Goal: Transaction & Acquisition: Book appointment/travel/reservation

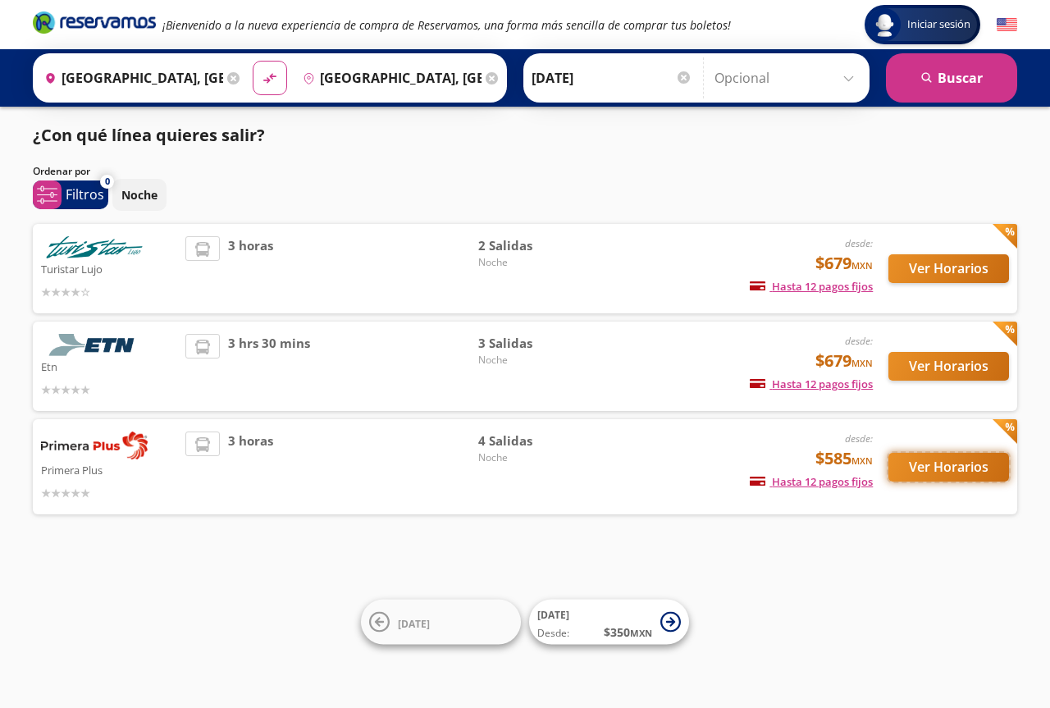
click at [961, 469] on button "Ver Horarios" at bounding box center [948, 467] width 121 height 29
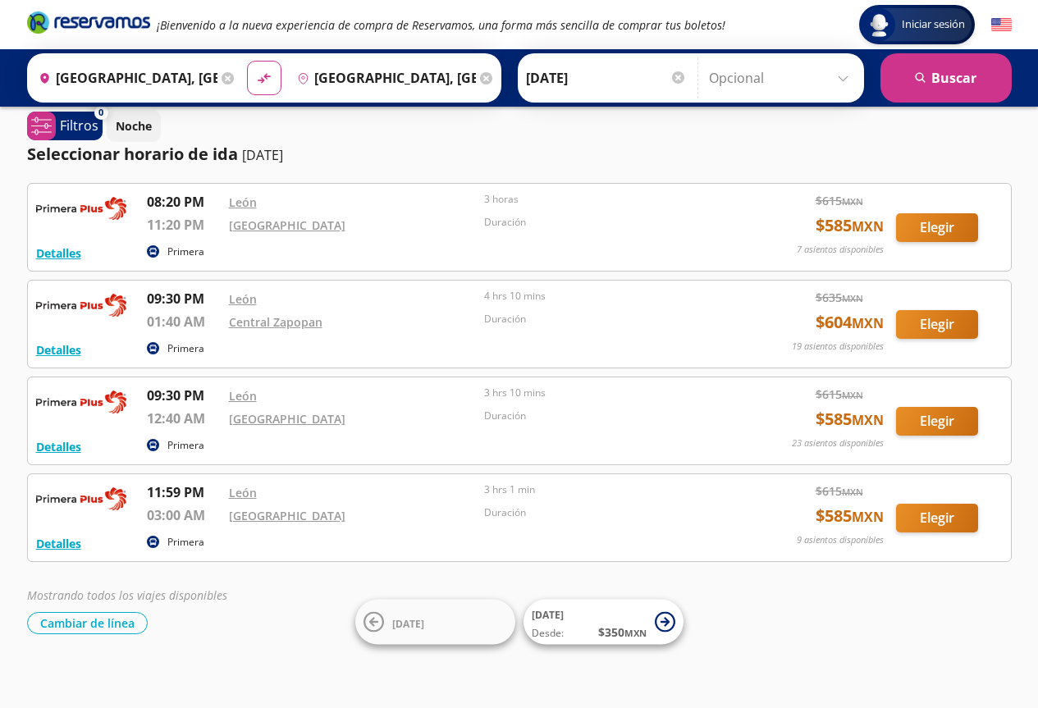
scroll to position [21, 0]
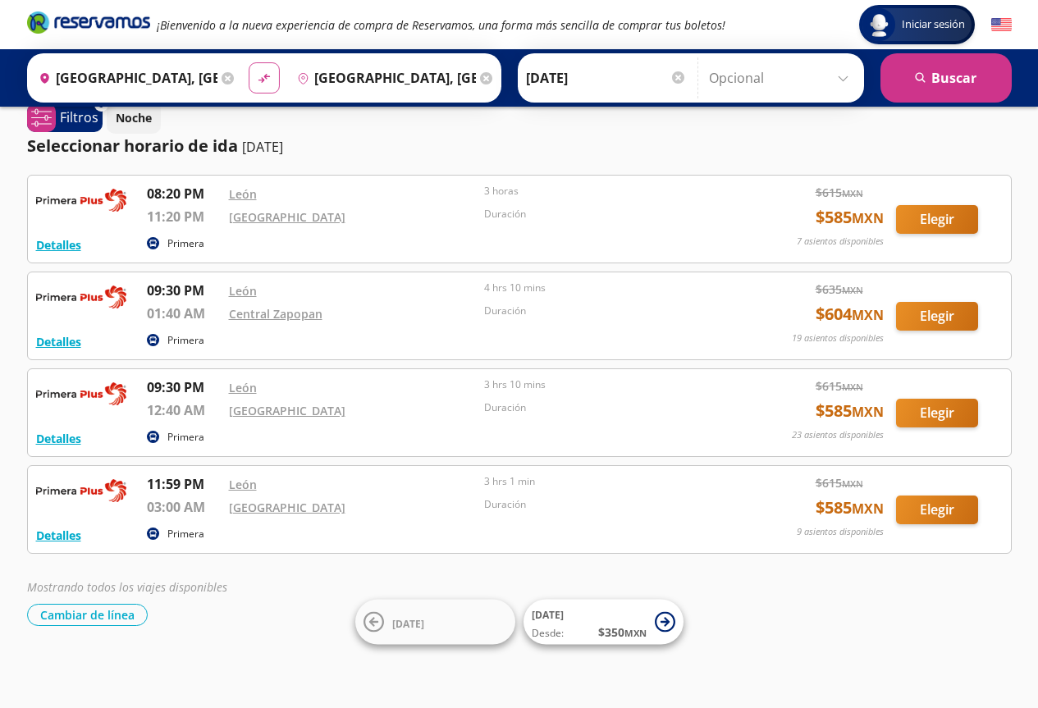
click at [258, 72] on icon "material-symbols:compare-arrows-rounded" at bounding box center [264, 79] width 15 height 16
type input "[GEOGRAPHIC_DATA], [GEOGRAPHIC_DATA]"
click at [928, 80] on button "search [GEOGRAPHIC_DATA]" at bounding box center [945, 77] width 131 height 49
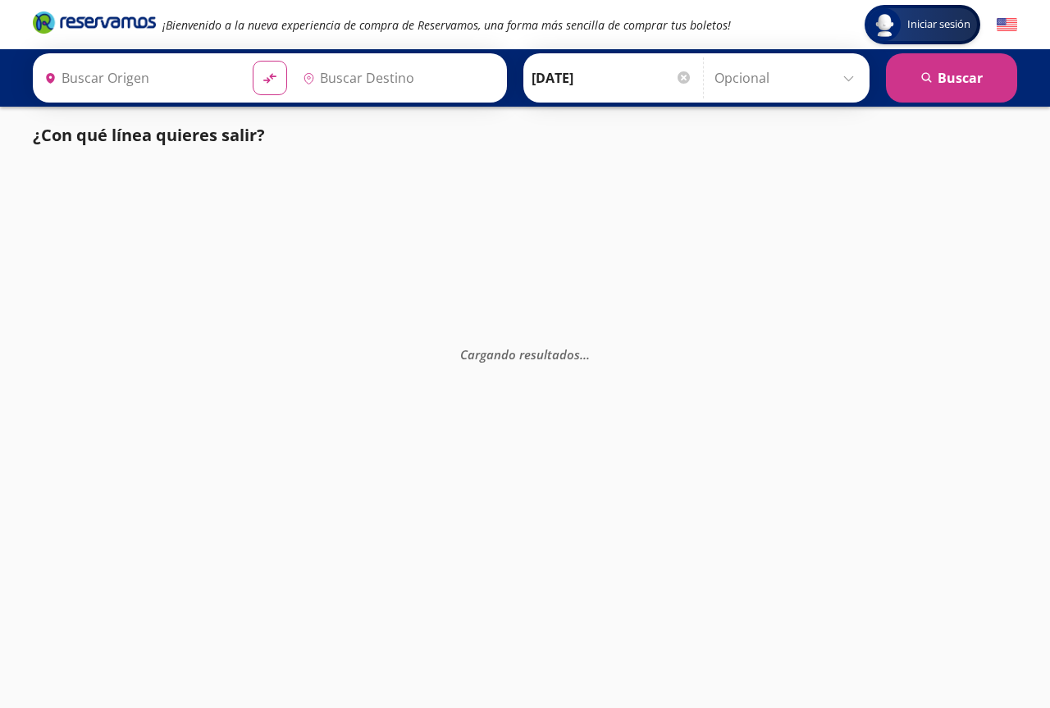
type input "[GEOGRAPHIC_DATA], [GEOGRAPHIC_DATA]"
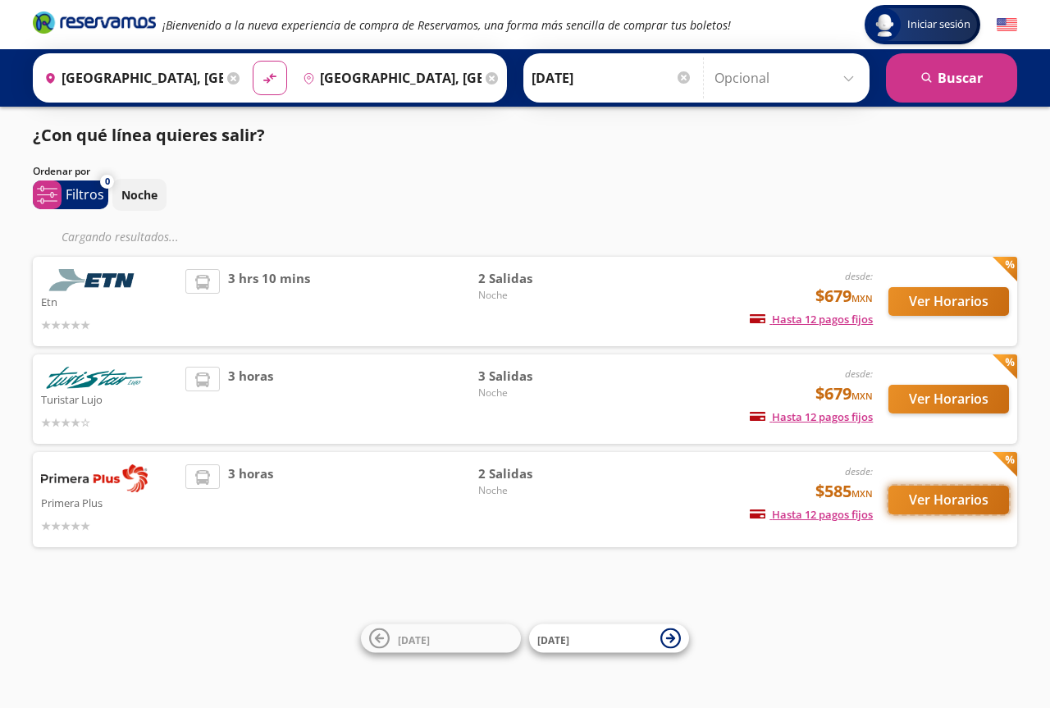
click at [943, 489] on button "Ver Horarios" at bounding box center [948, 500] width 121 height 29
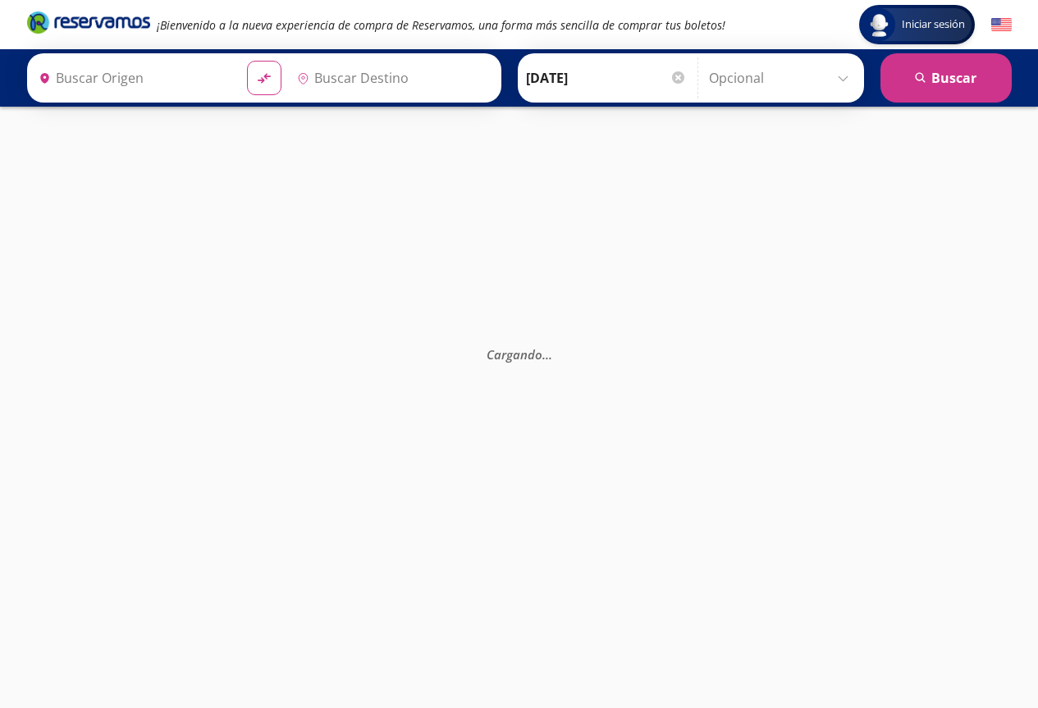
type input "[GEOGRAPHIC_DATA], [GEOGRAPHIC_DATA]"
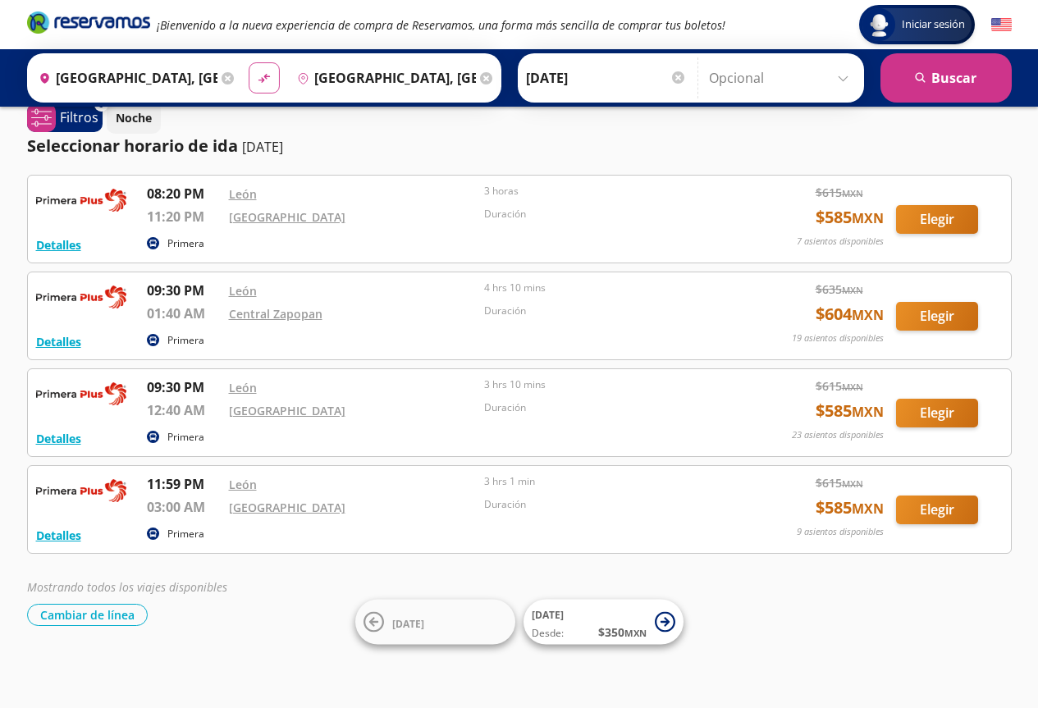
scroll to position [21, 0]
click at [263, 72] on icon "material-symbols:compare-arrows-rounded" at bounding box center [264, 79] width 15 height 16
type input "[GEOGRAPHIC_DATA], [GEOGRAPHIC_DATA]"
click at [263, 72] on icon "material-symbols:compare-arrows-rounded" at bounding box center [264, 79] width 15 height 16
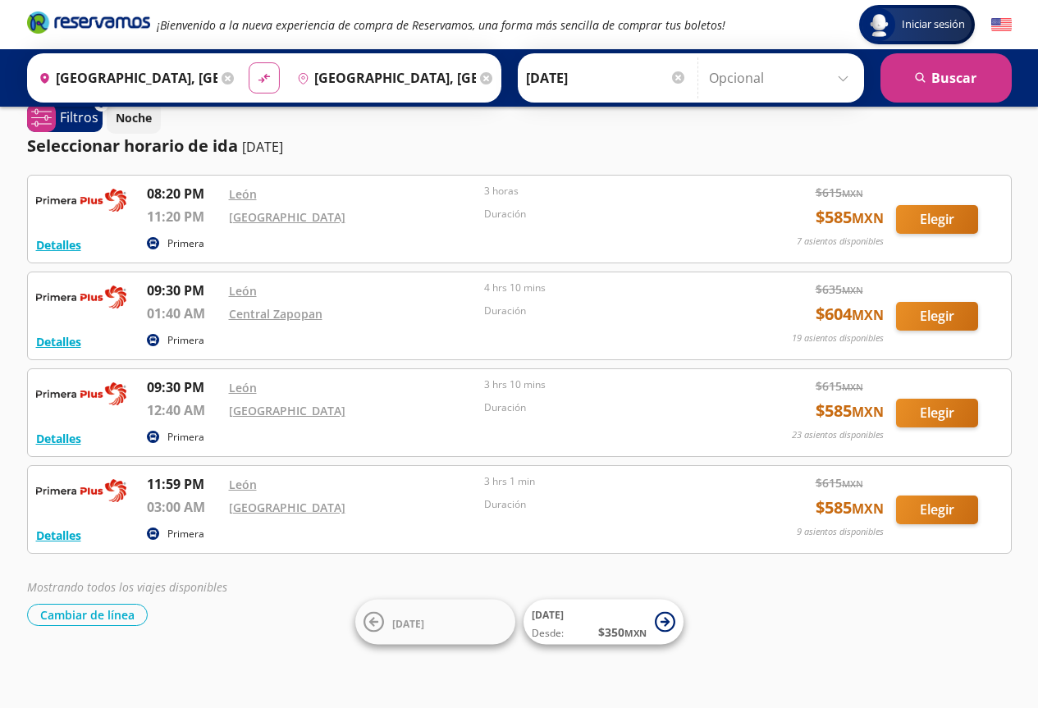
type input "[GEOGRAPHIC_DATA], [GEOGRAPHIC_DATA]"
click at [267, 75] on icon "material-symbols:compare-arrows-rounded" at bounding box center [264, 79] width 15 height 16
type input "[GEOGRAPHIC_DATA], [GEOGRAPHIC_DATA]"
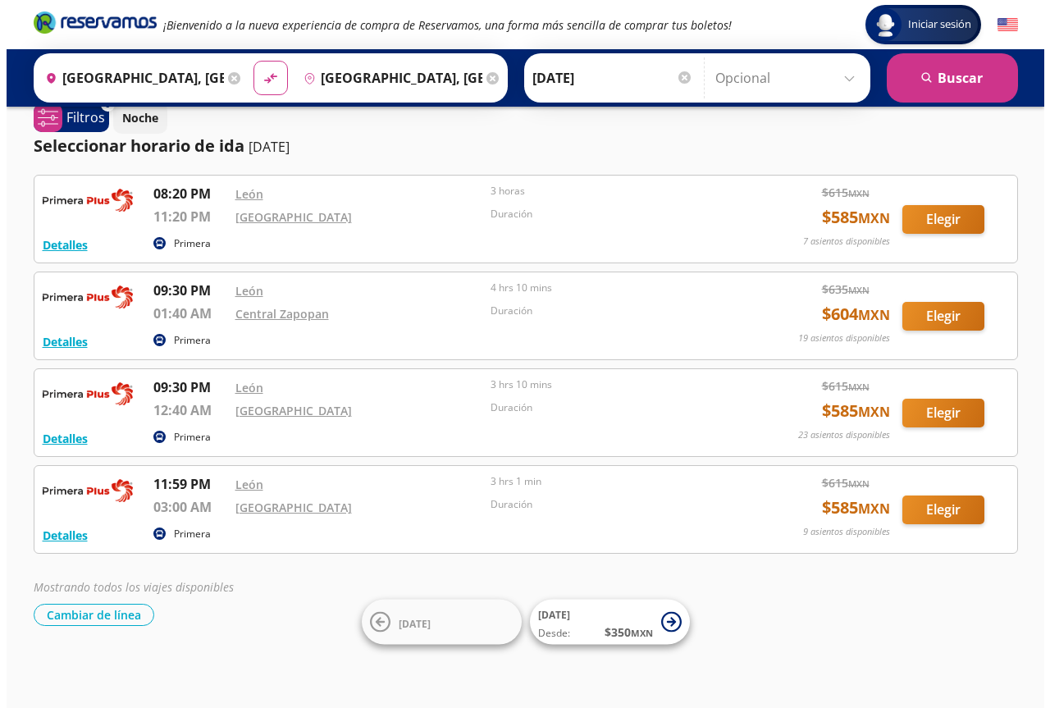
scroll to position [0, 0]
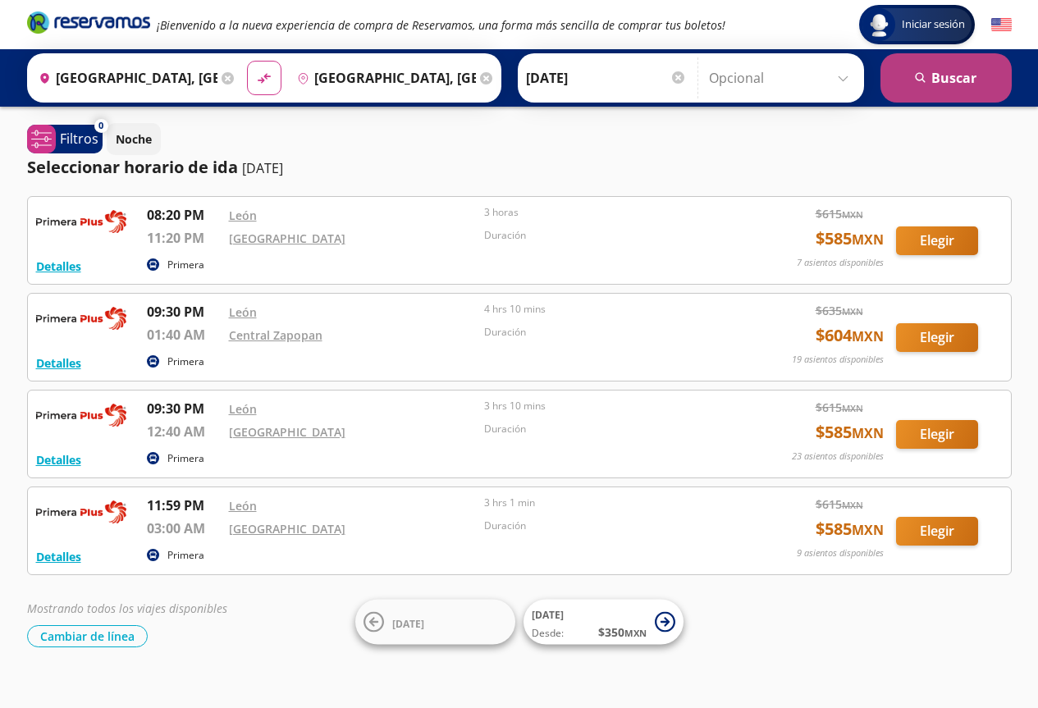
click at [934, 71] on button "search [GEOGRAPHIC_DATA]" at bounding box center [945, 77] width 131 height 49
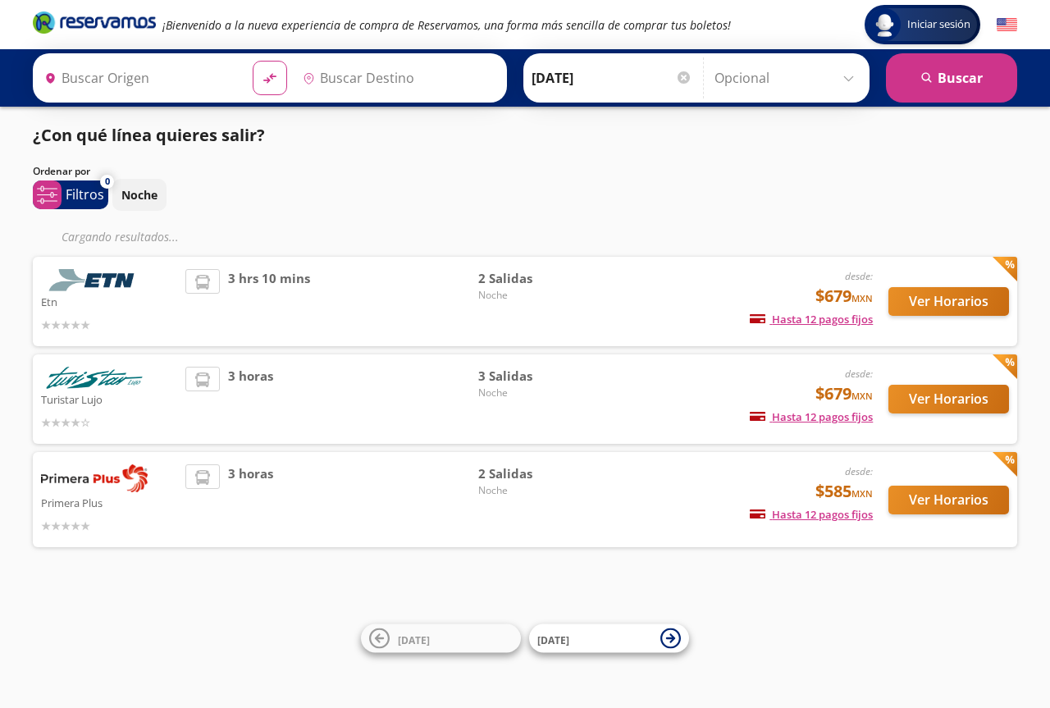
type input "[GEOGRAPHIC_DATA], [GEOGRAPHIC_DATA]"
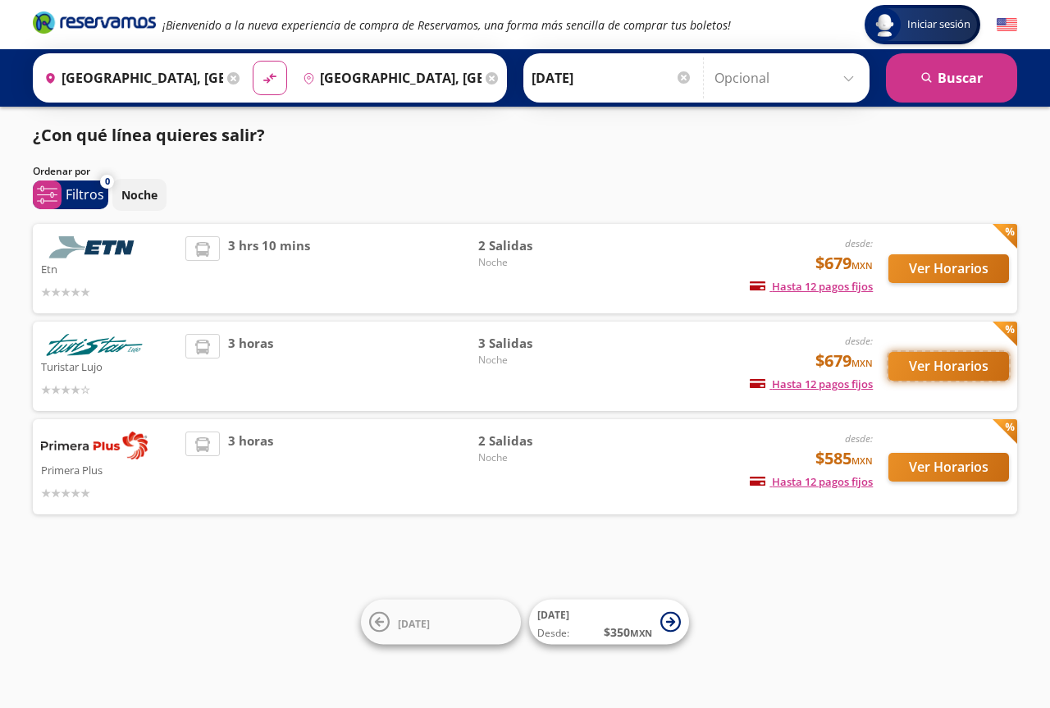
click at [908, 372] on button "Ver Horarios" at bounding box center [948, 366] width 121 height 29
click at [907, 268] on button "Ver Horarios" at bounding box center [948, 268] width 121 height 29
